Goal: Transaction & Acquisition: Purchase product/service

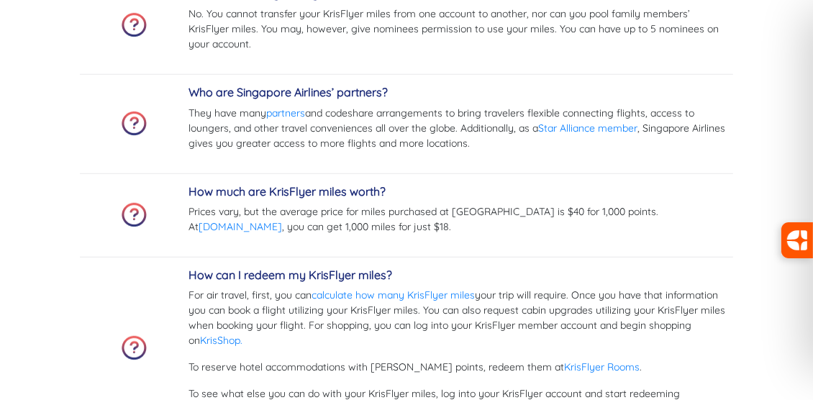
scroll to position [4460, 0]
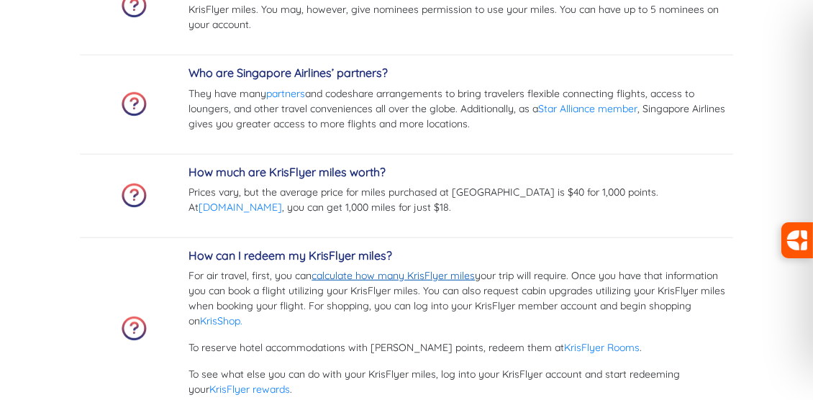
click at [413, 269] on link "calculate how many KrisFlyer miles" at bounding box center [392, 275] width 163 height 13
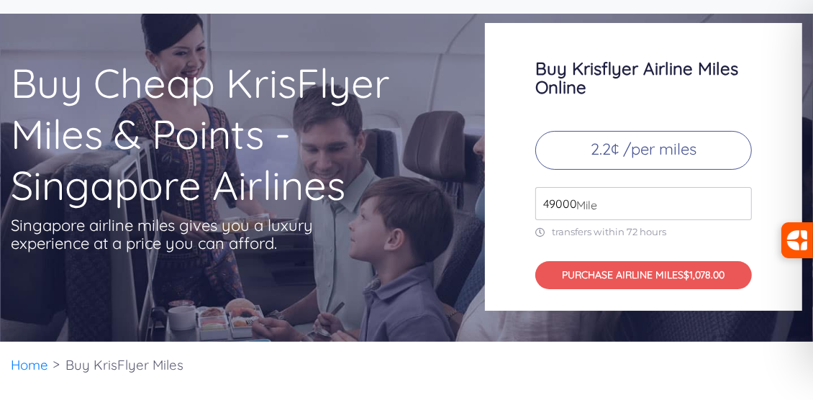
scroll to position [0, 0]
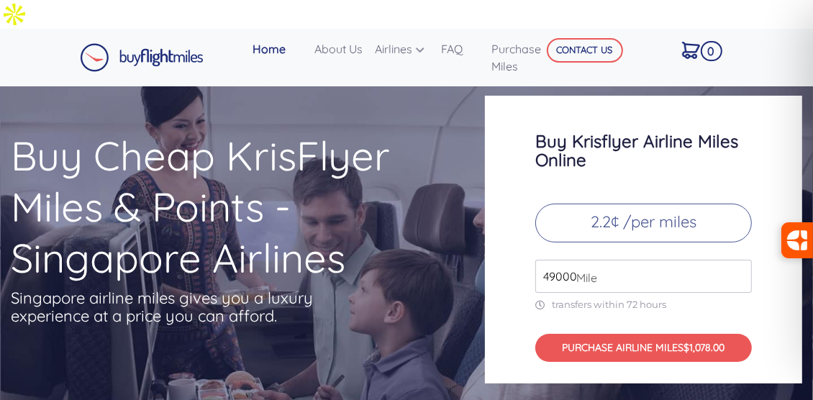
click at [574, 269] on span "Mile" at bounding box center [583, 277] width 28 height 17
click at [600, 260] on input "49000" at bounding box center [643, 276] width 217 height 33
paste input "130000"
drag, startPoint x: 622, startPoint y: 245, endPoint x: 537, endPoint y: 246, distance: 85.6
click at [537, 260] on input "49000130000" at bounding box center [643, 276] width 217 height 33
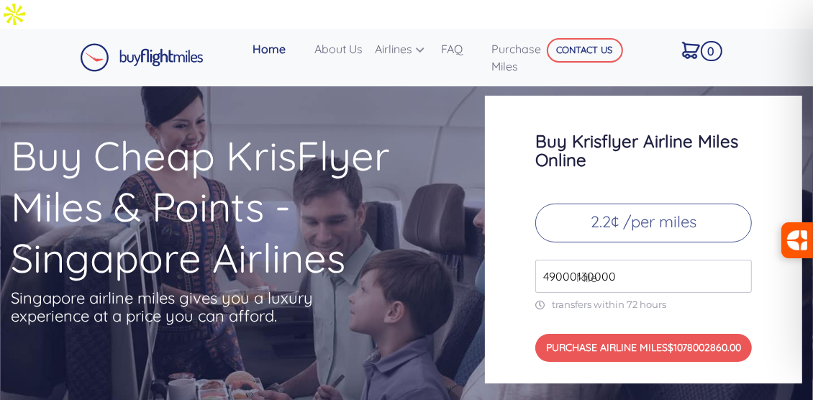
paste input "number"
drag, startPoint x: 552, startPoint y: 244, endPoint x: 532, endPoint y: 247, distance: 20.5
click at [532, 247] on div "Buy Krisflyer Airline Miles Online 2.2¢ /per miles 130000 Mile transfers within…" at bounding box center [643, 240] width 317 height 288
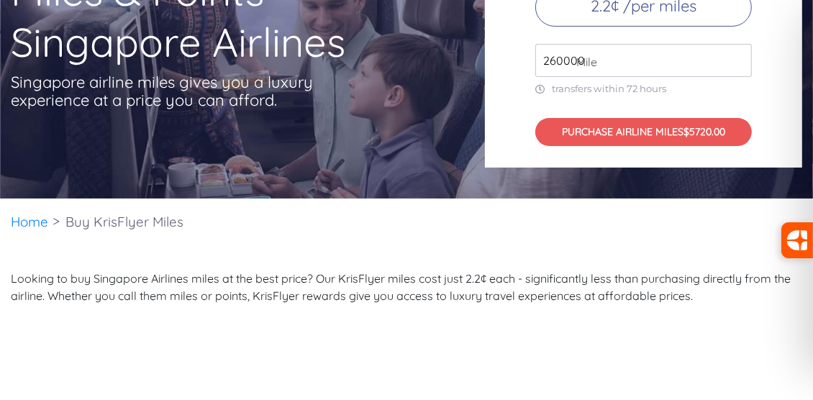
scroll to position [144, 0]
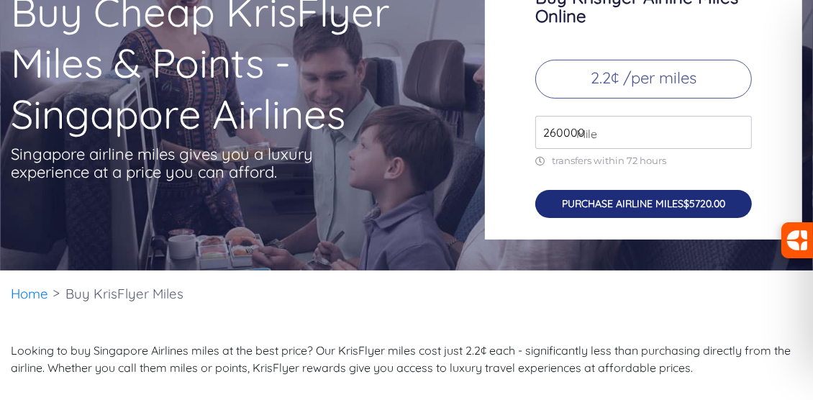
type input "260000"
click at [619, 190] on button "PURCHASE AIRLINE MILES $5720.00" at bounding box center [643, 204] width 217 height 28
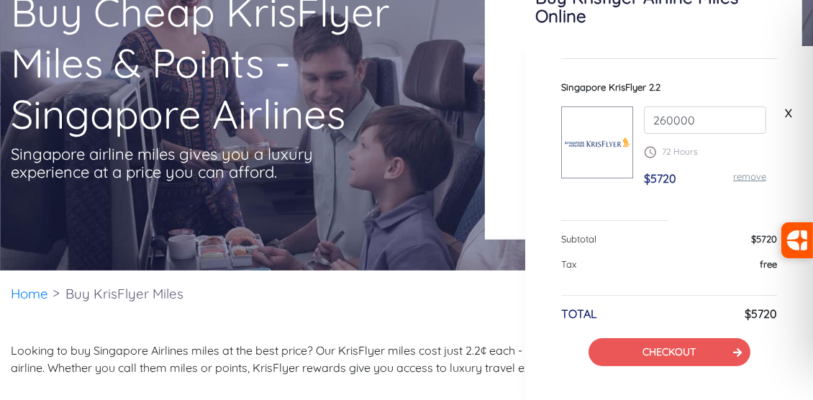
scroll to position [104, 0]
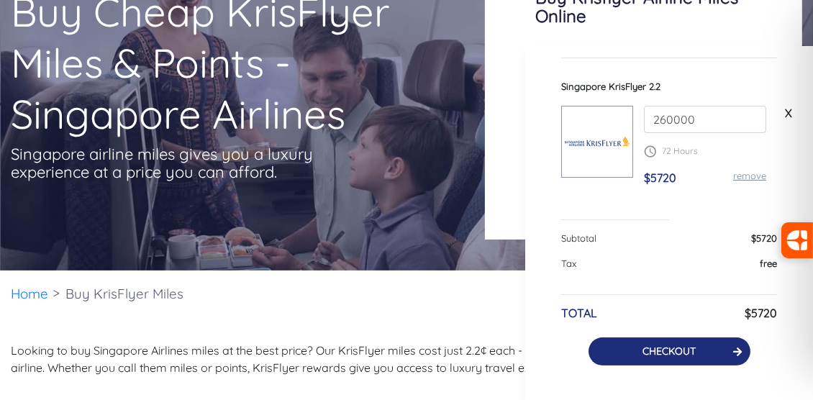
click at [657, 353] on link "CHECKOUT" at bounding box center [668, 351] width 53 height 13
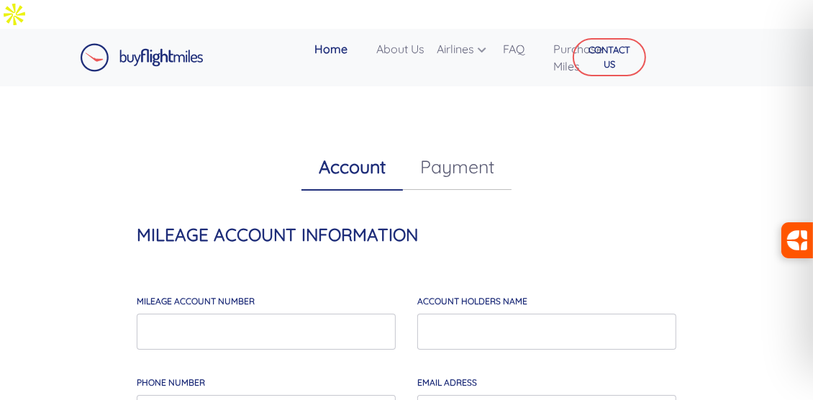
click at [457, 144] on link "Payment" at bounding box center [457, 167] width 109 height 46
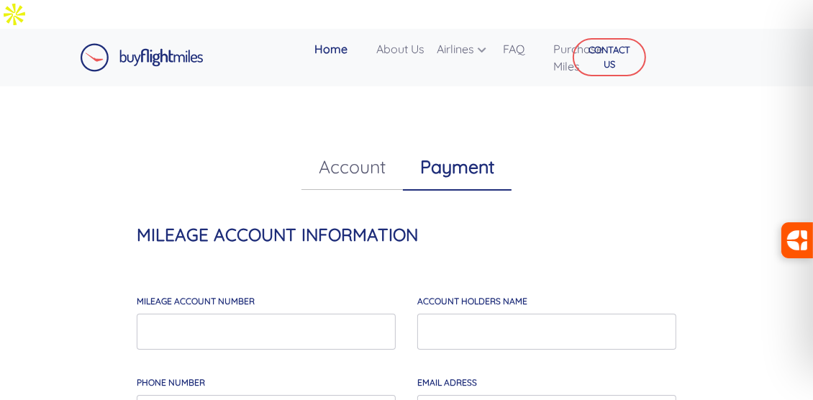
click at [355, 146] on link "Account" at bounding box center [351, 167] width 101 height 46
